Goal: Task Accomplishment & Management: Manage account settings

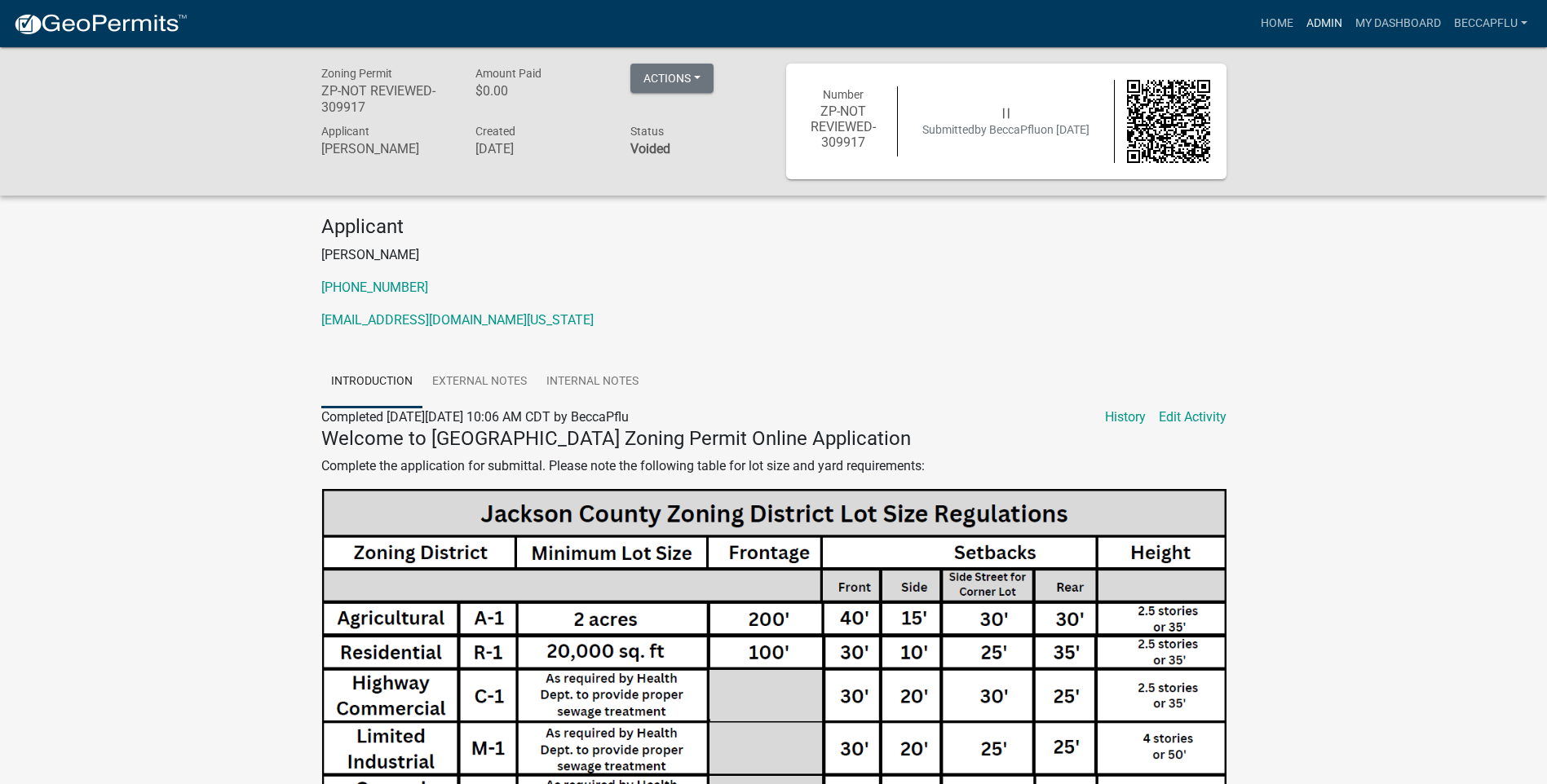
click at [1326, 21] on link "Admin" at bounding box center [1324, 23] width 49 height 31
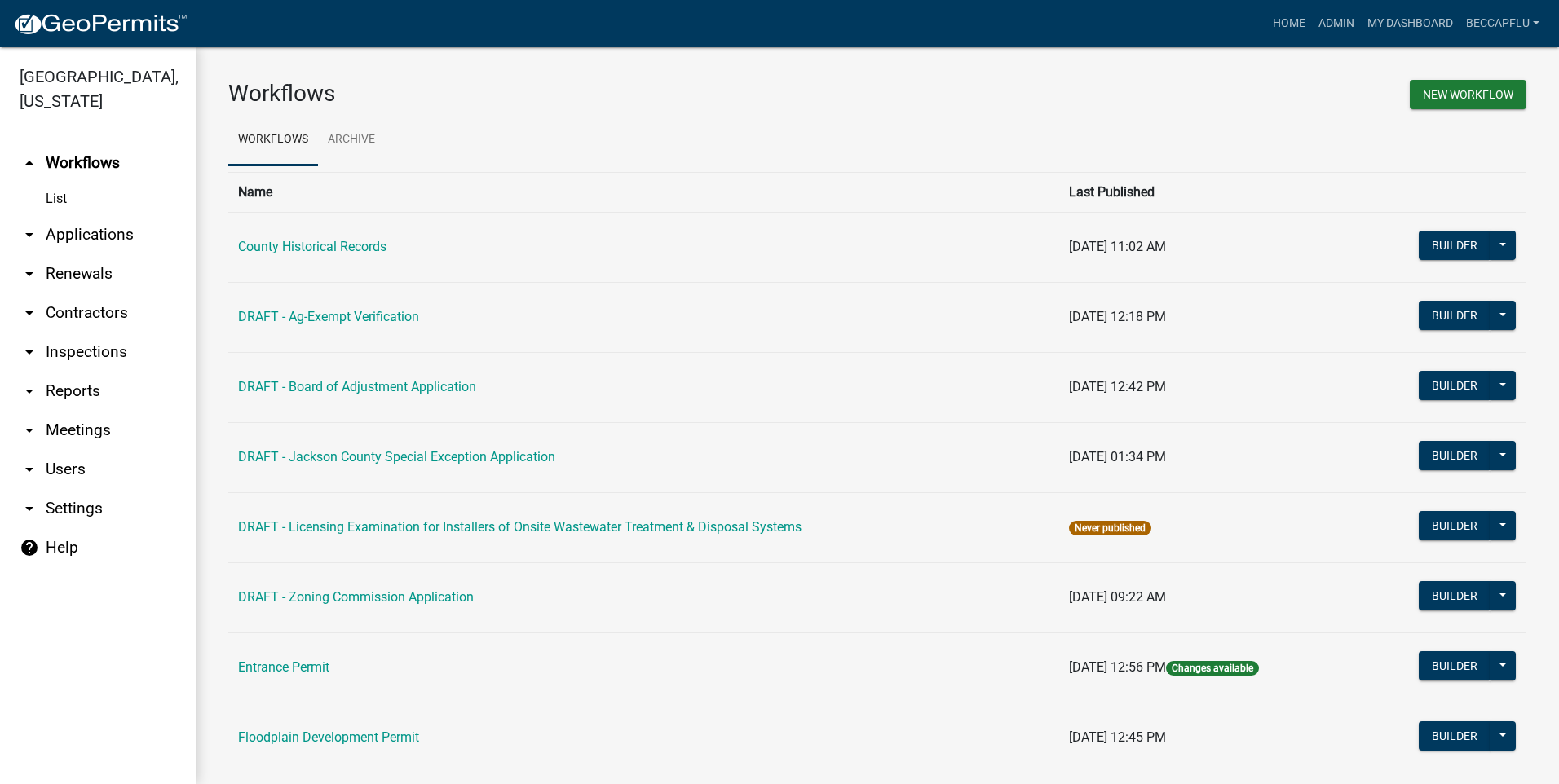
click at [103, 215] on link "arrow_drop_down Applications" at bounding box center [97, 234] width 196 height 39
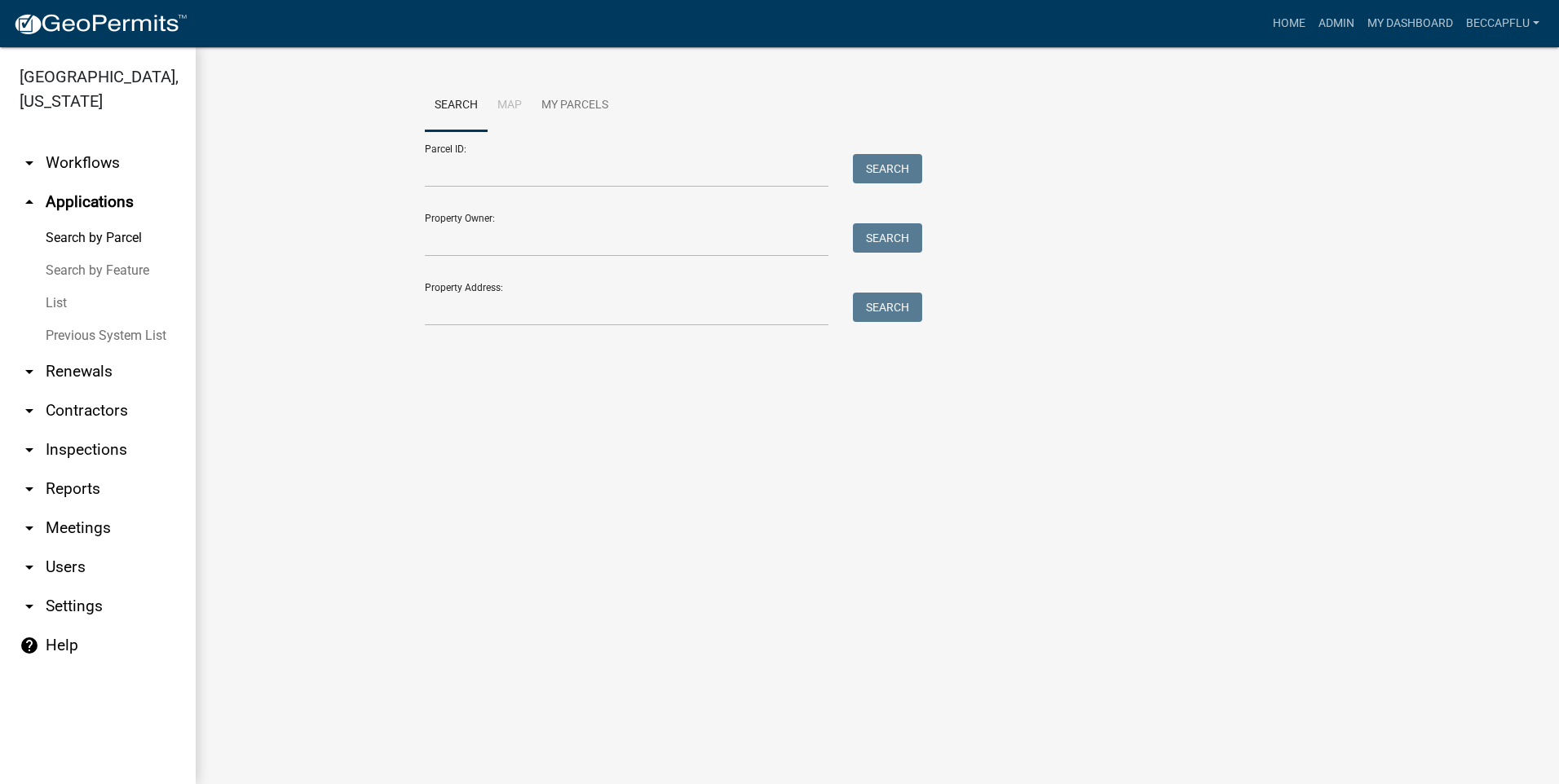
click at [54, 287] on link "List" at bounding box center [97, 303] width 196 height 33
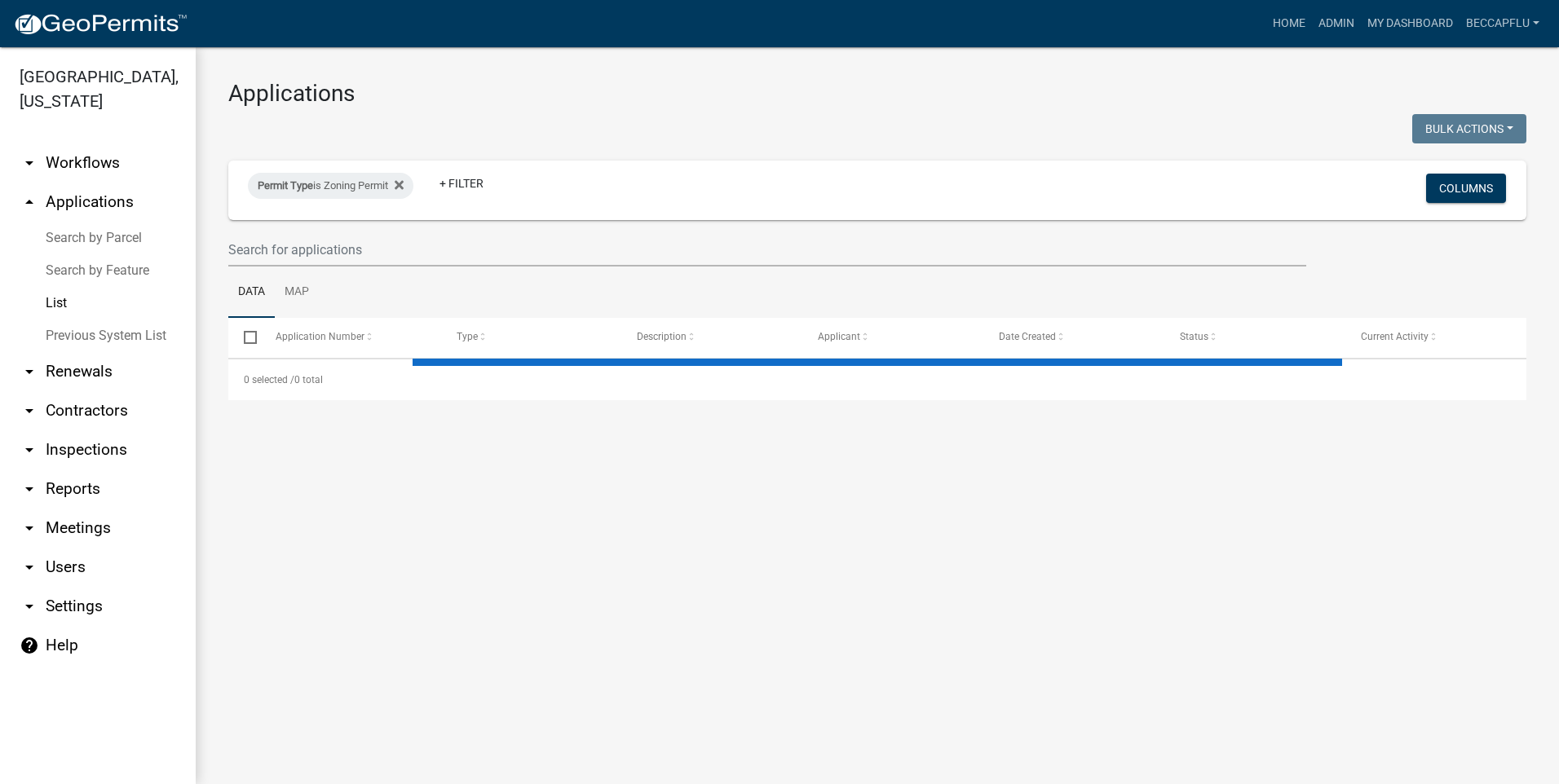
select select "3: 100"
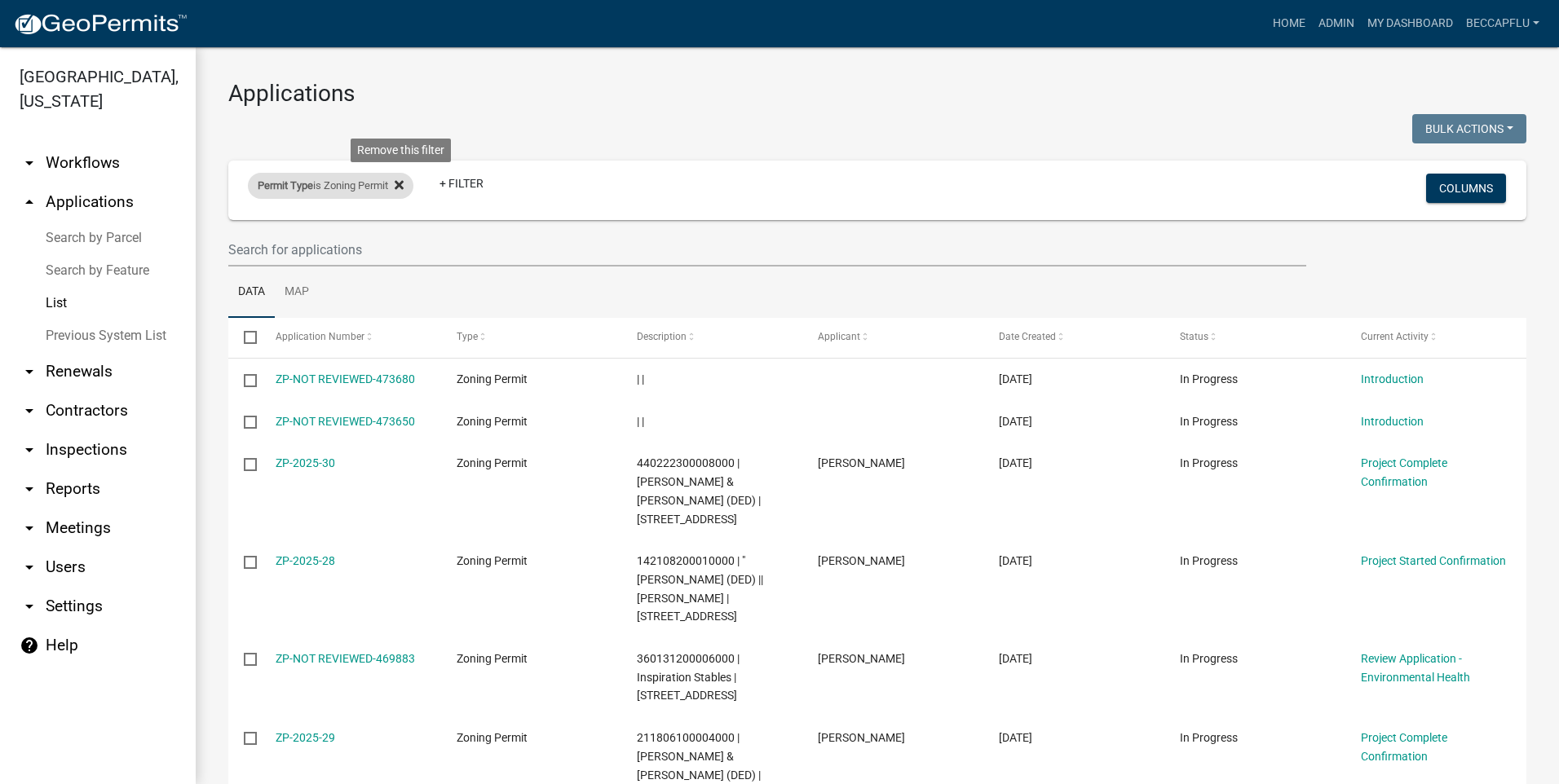
click at [402, 182] on icon at bounding box center [399, 184] width 9 height 9
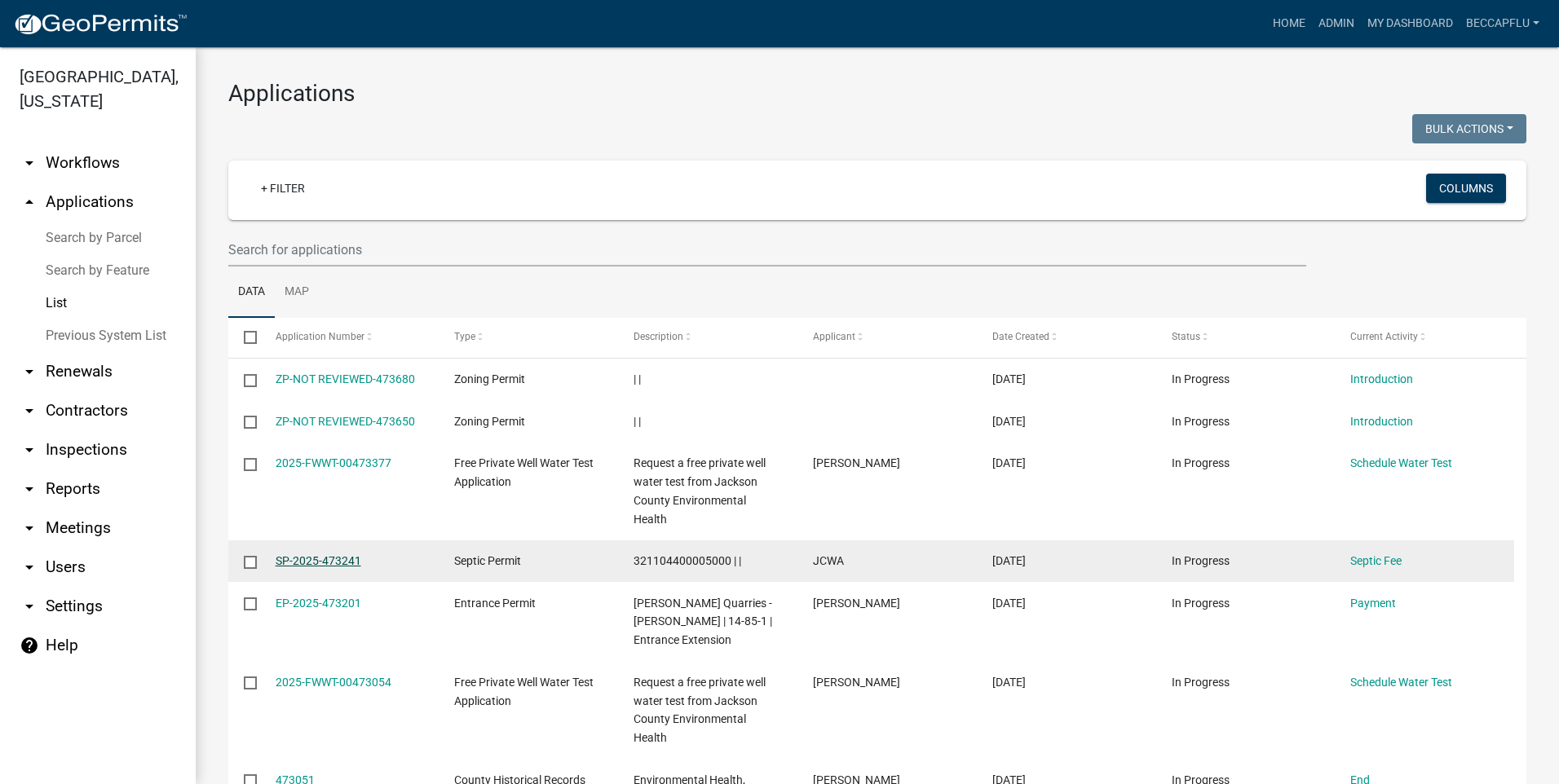
click at [330, 554] on link "SP-2025-473241" at bounding box center [318, 560] width 85 height 13
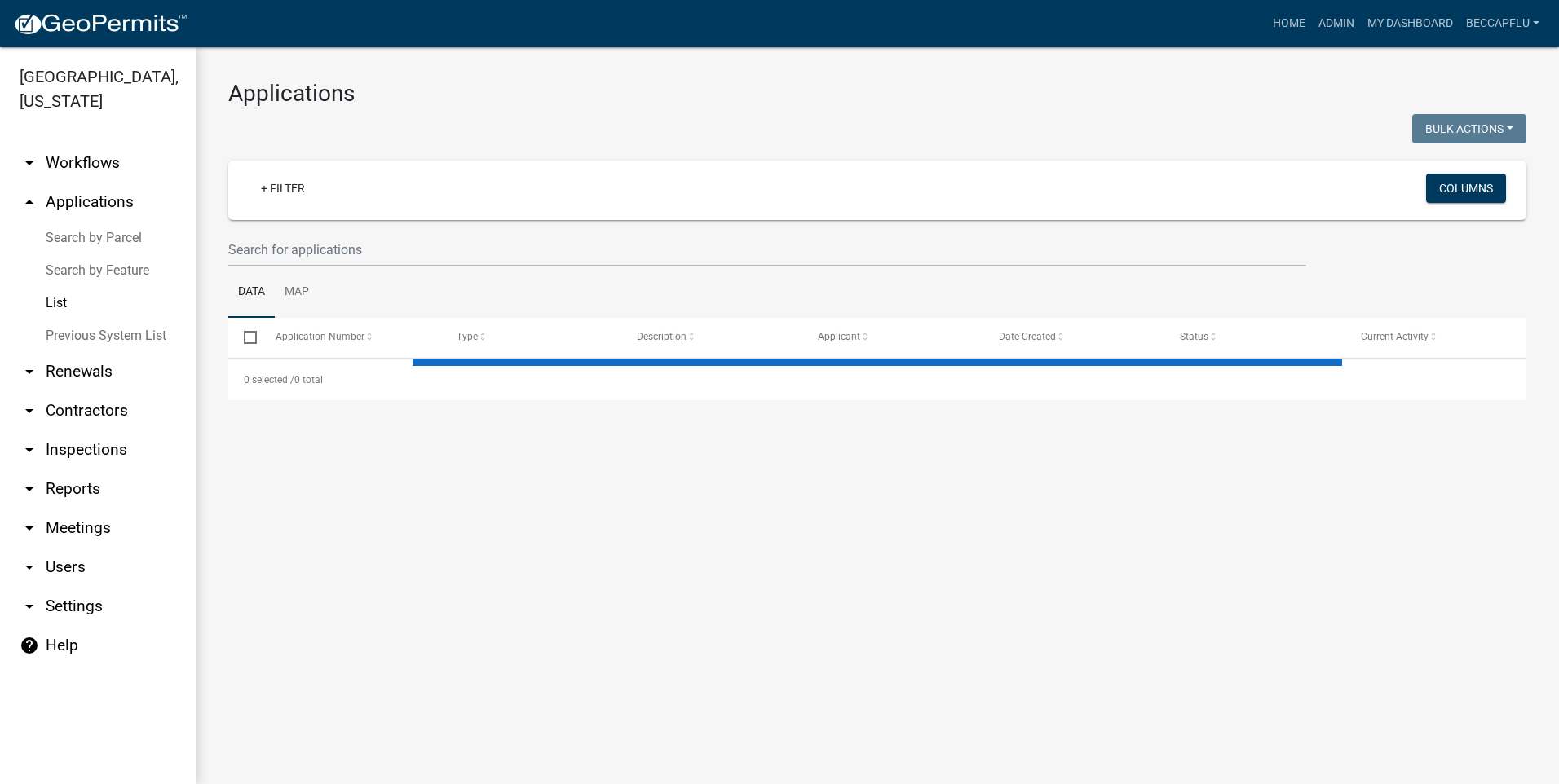
select select "3: 100"
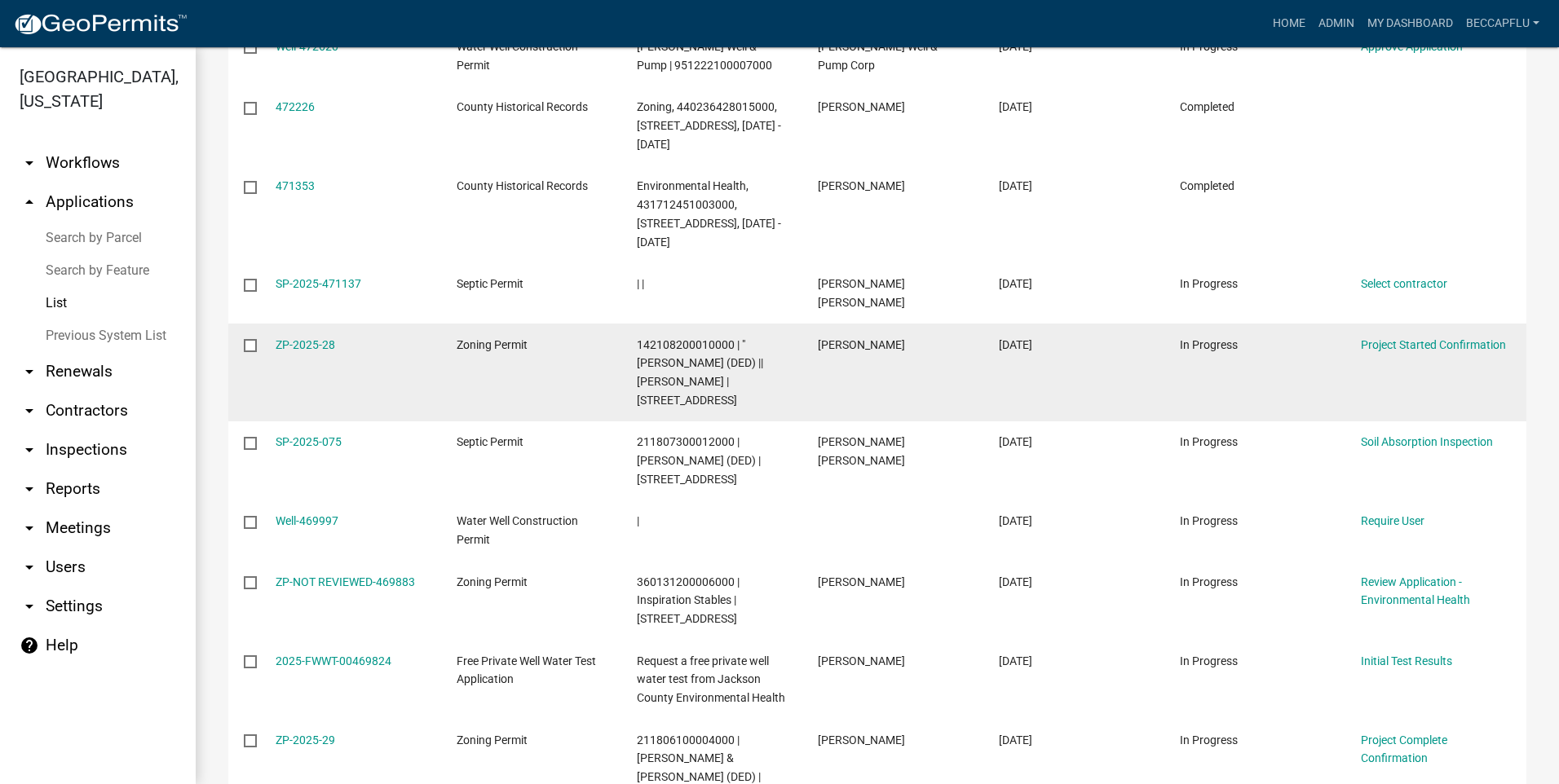
scroll to position [1019, 0]
